Goal: Information Seeking & Learning: Learn about a topic

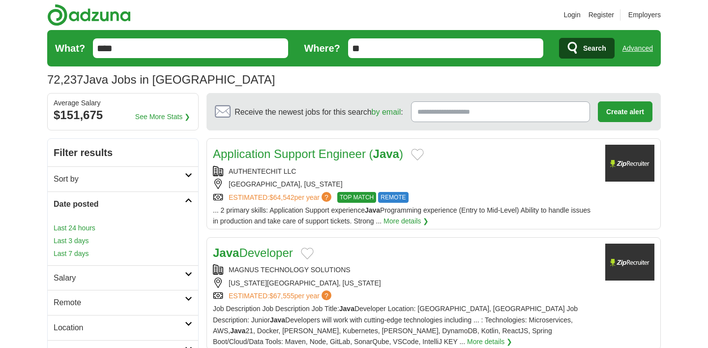
click at [67, 229] on link "Last 24 hours" at bounding box center [123, 227] width 139 height 11
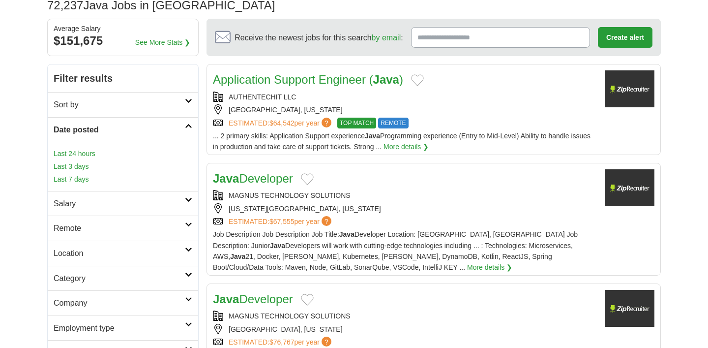
scroll to position [132, 0]
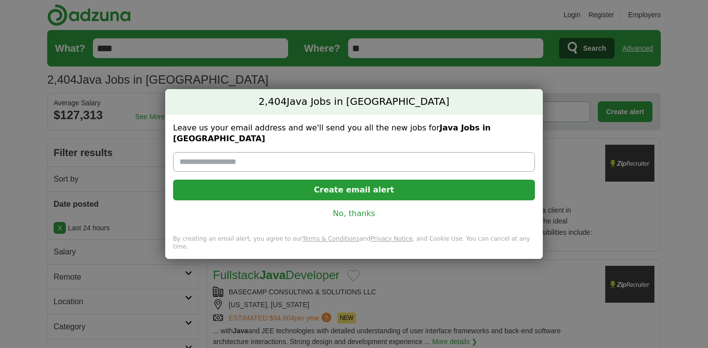
click at [347, 211] on link "No, thanks" at bounding box center [354, 213] width 346 height 11
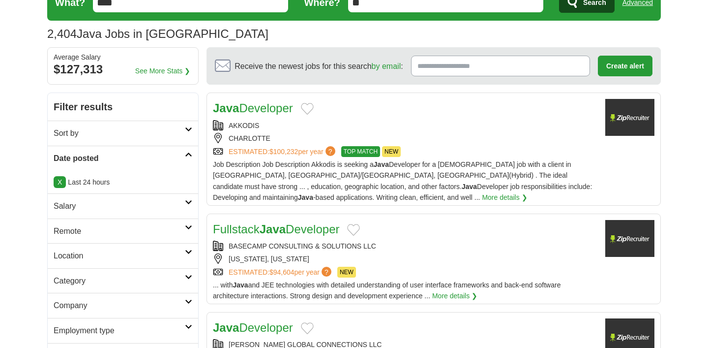
scroll to position [161, 0]
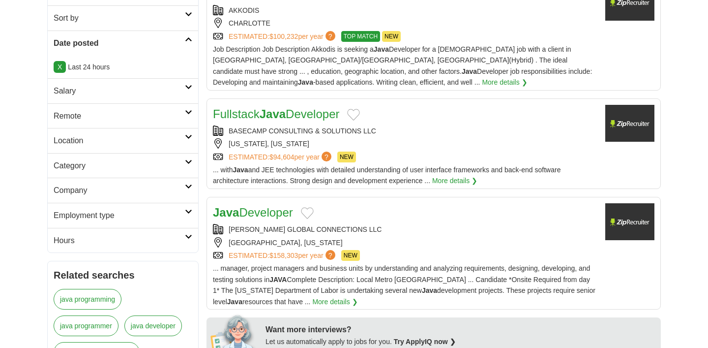
click at [164, 191] on h2 "Company" at bounding box center [119, 190] width 131 height 13
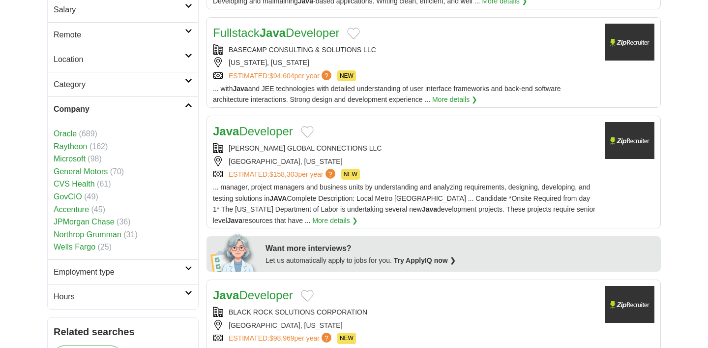
scroll to position [0, 0]
